Goal: Task Accomplishment & Management: Manage account settings

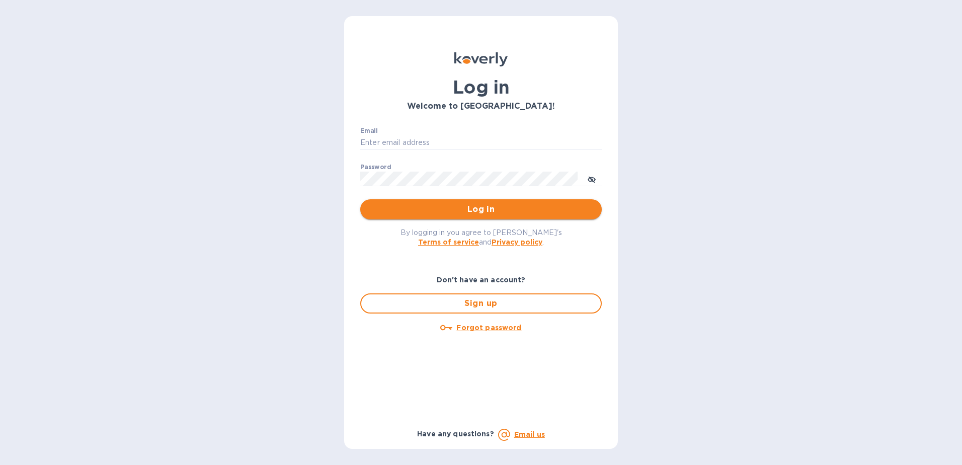
type input "fshobe@goldenramimports.com"
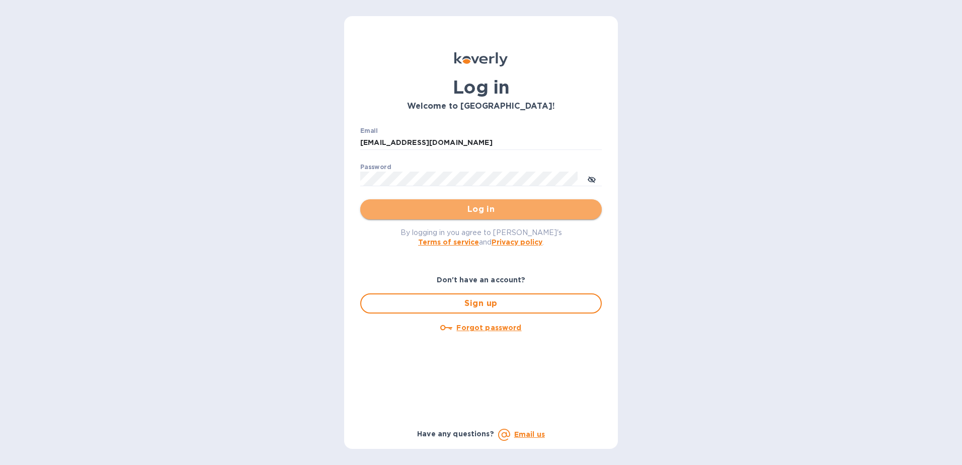
click at [491, 213] on span "Log in" at bounding box center [480, 209] width 225 height 12
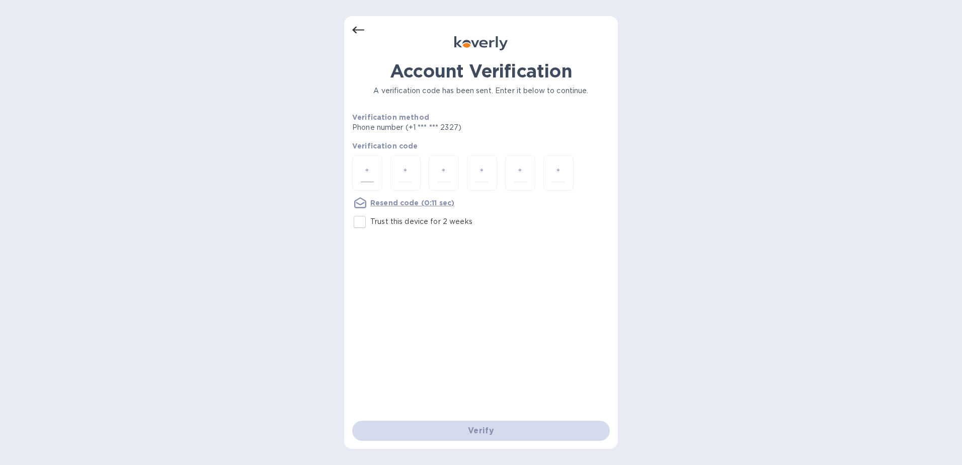
click at [369, 170] on input "number" at bounding box center [367, 172] width 13 height 19
type input "5"
type input "1"
type input "4"
type input "6"
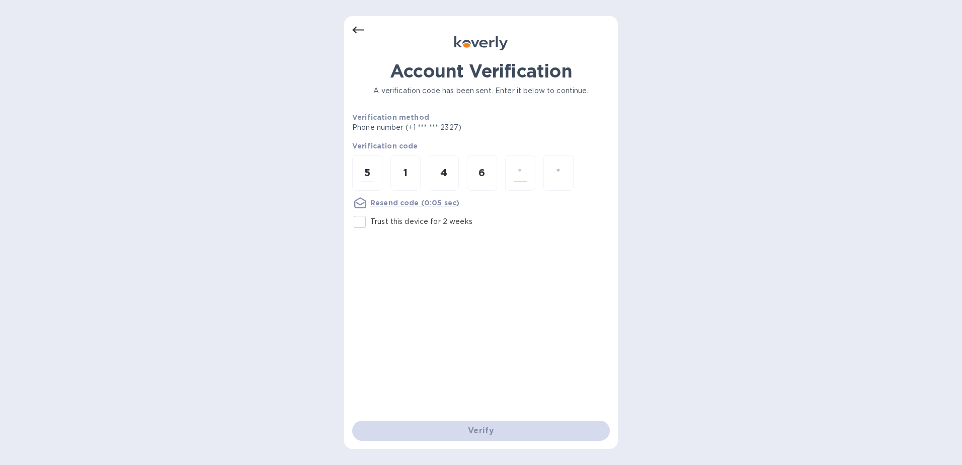
type input "5"
type input "9"
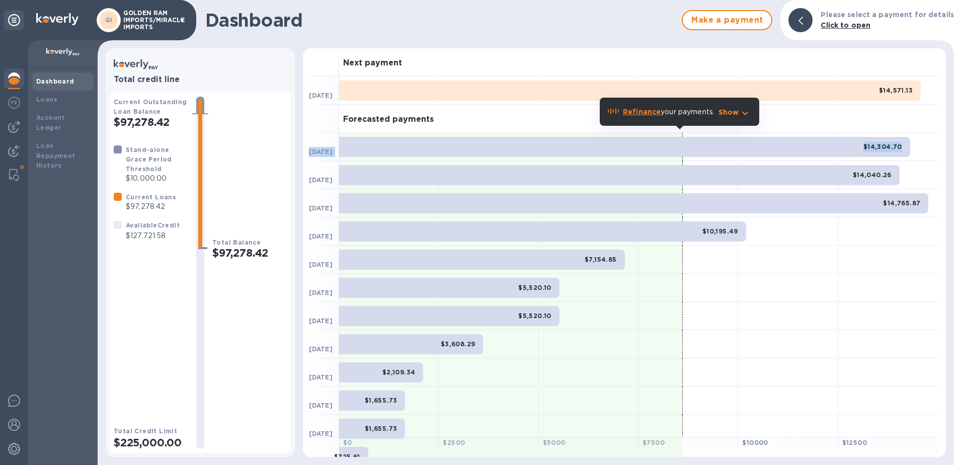
drag, startPoint x: 946, startPoint y: 113, endPoint x: 953, endPoint y: 156, distance: 43.9
click at [953, 156] on div "Total credit line Current Outstanding Loan Balance $97,278.42 Stand-alone Grace…" at bounding box center [526, 256] width 856 height 416
click at [644, 112] on b "Refinance" at bounding box center [642, 112] width 38 height 8
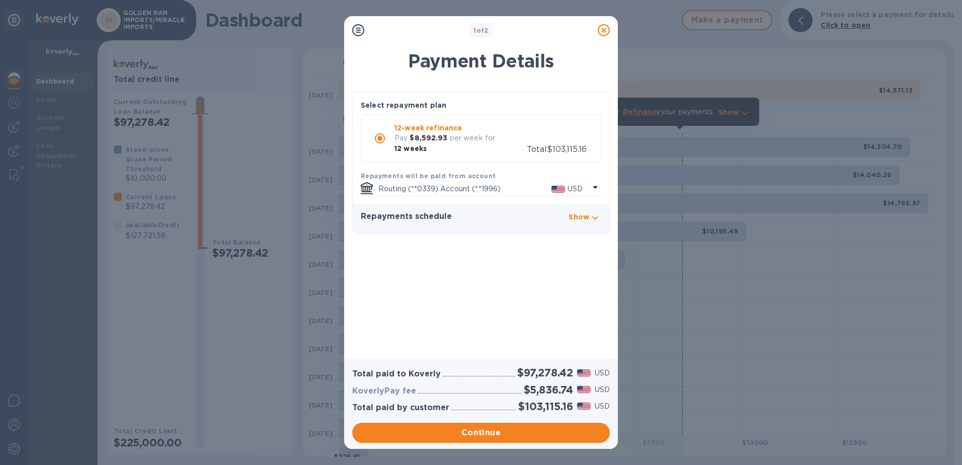
click at [599, 212] on icon "button" at bounding box center [595, 218] width 12 height 12
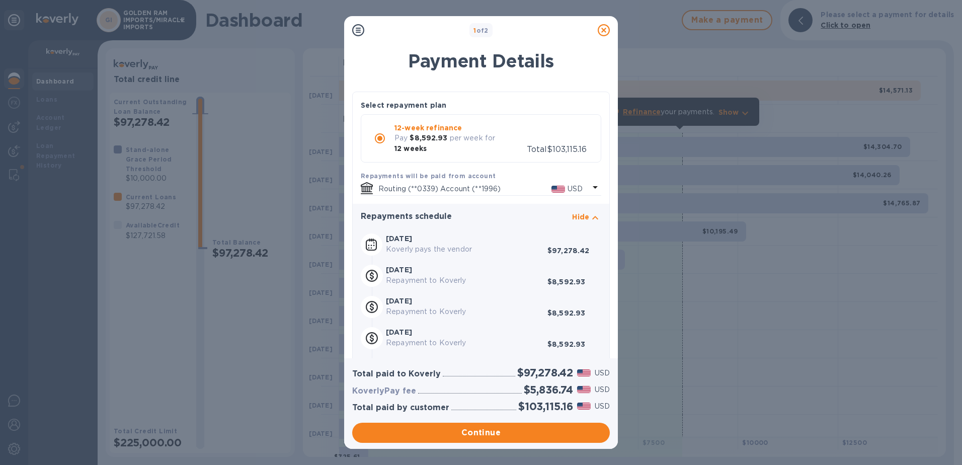
click at [605, 29] on icon at bounding box center [604, 30] width 12 height 12
